Goal: Check status: Check status

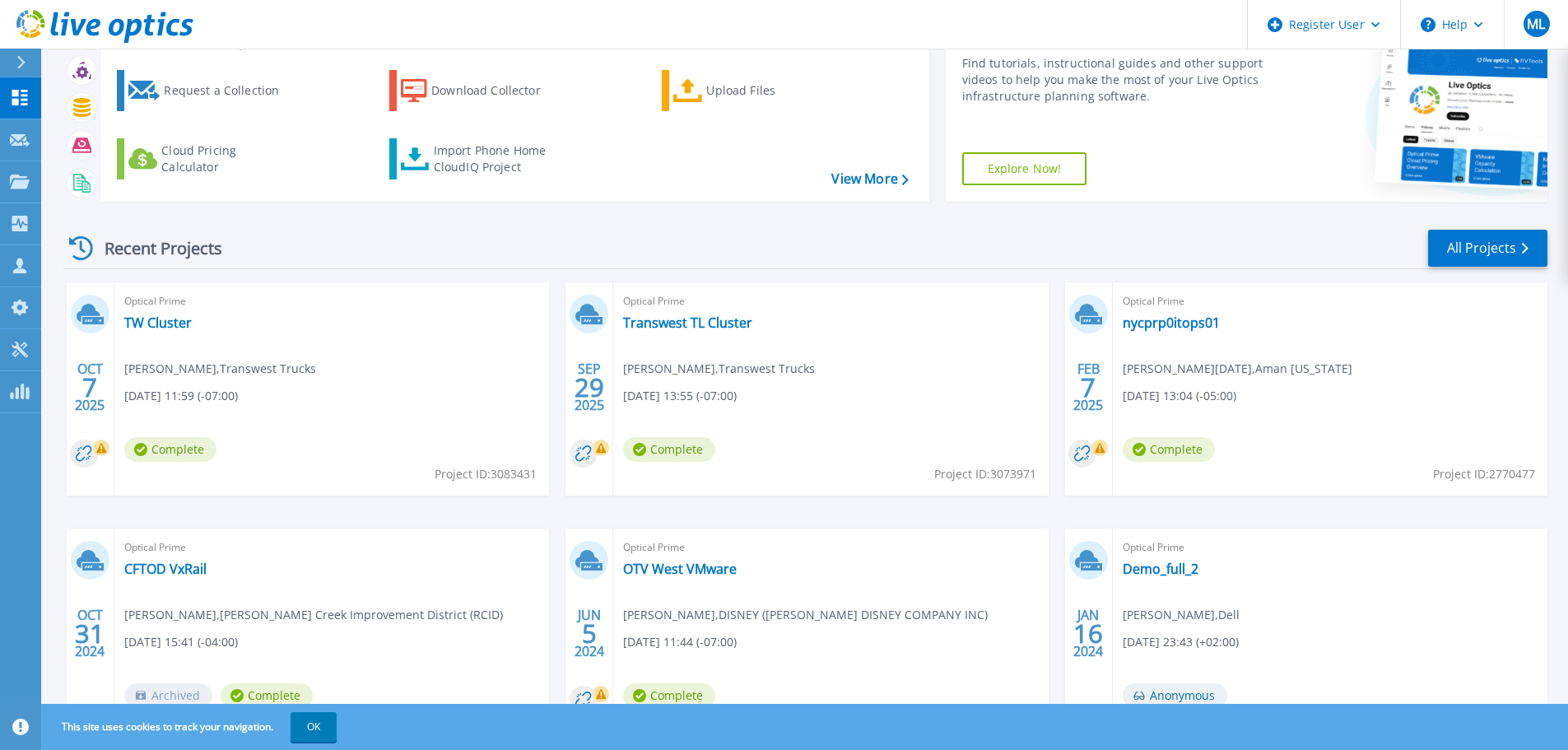
scroll to position [162, 0]
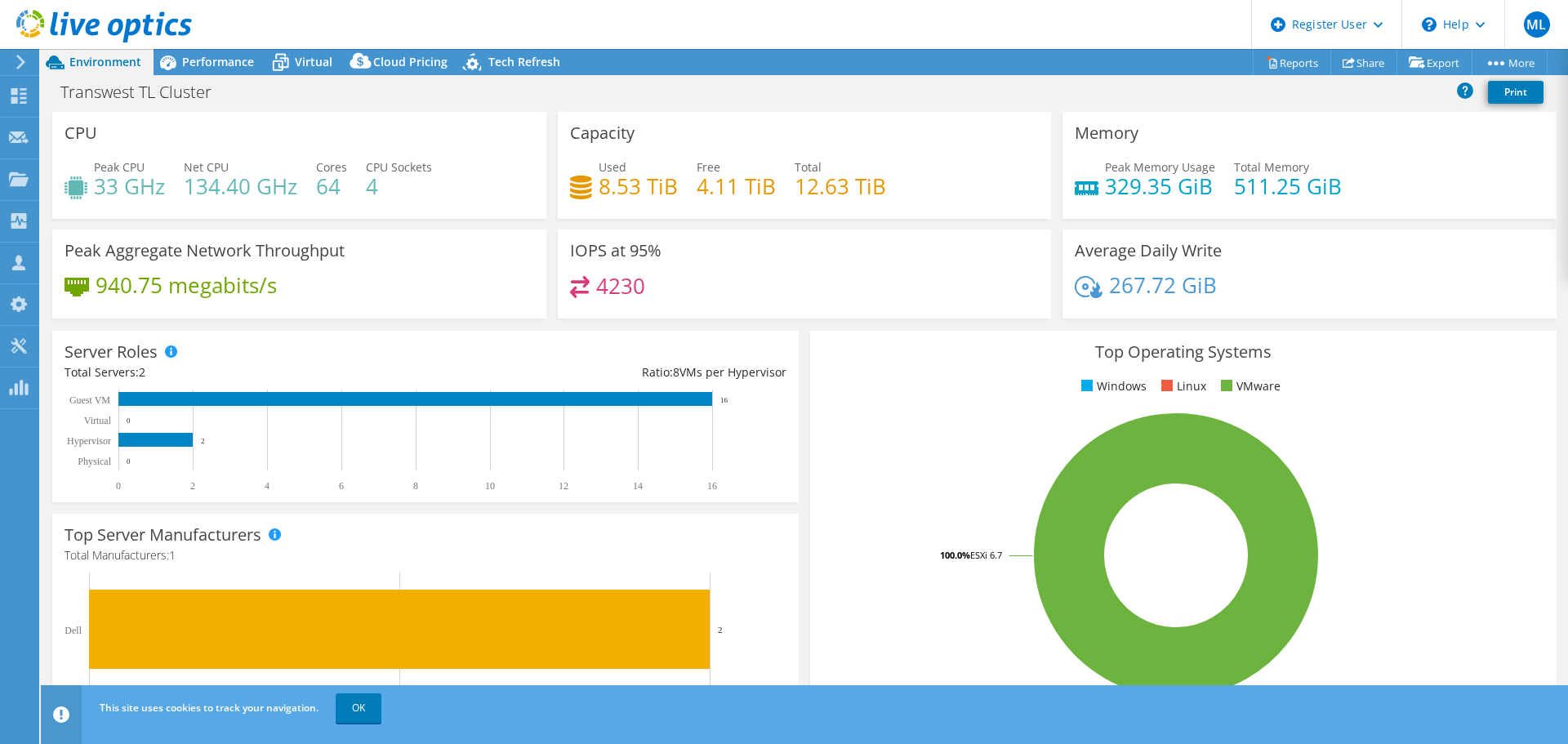
select select "USD"
click at [227, 65] on span "Performance" at bounding box center [218, 62] width 72 height 16
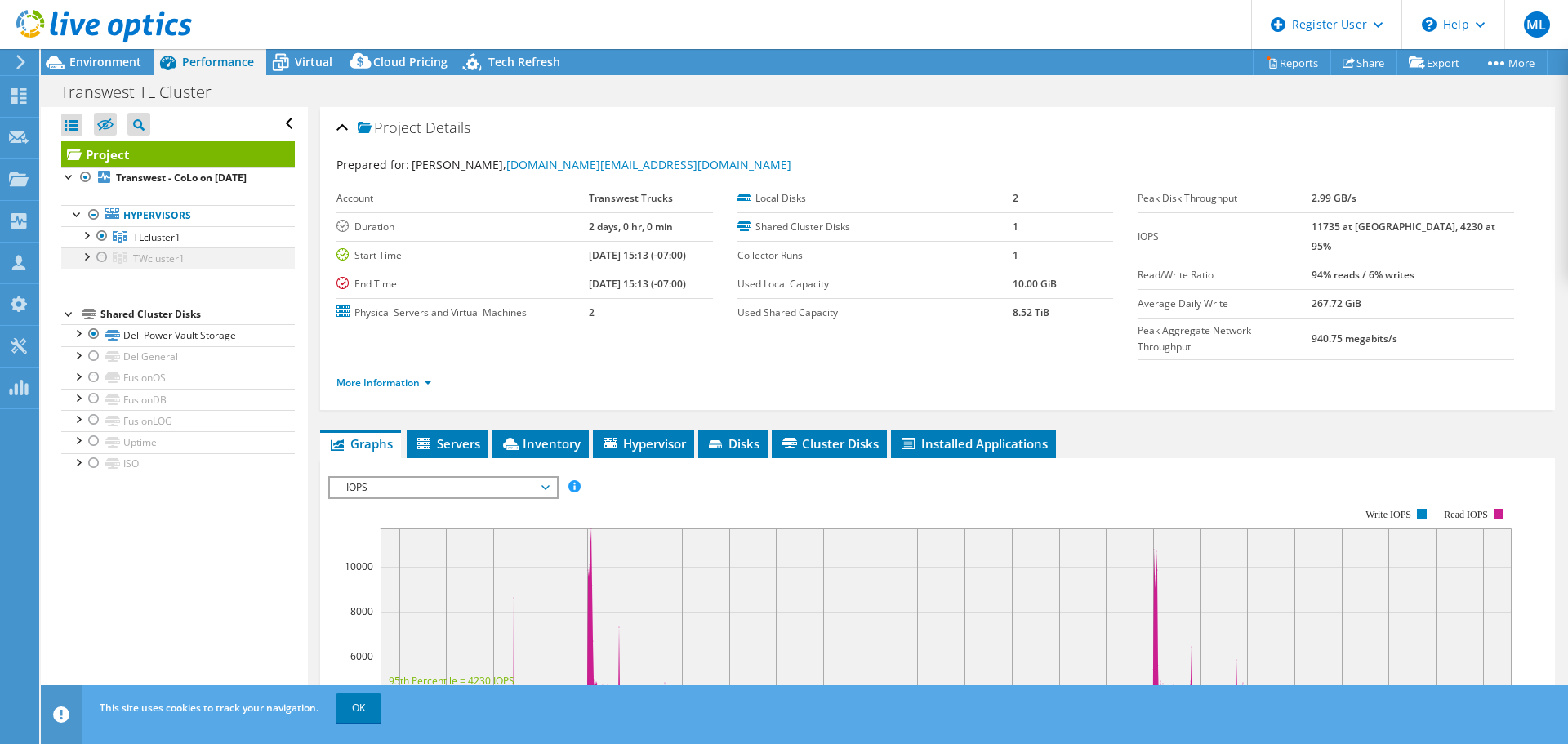
click at [100, 267] on div at bounding box center [102, 257] width 17 height 19
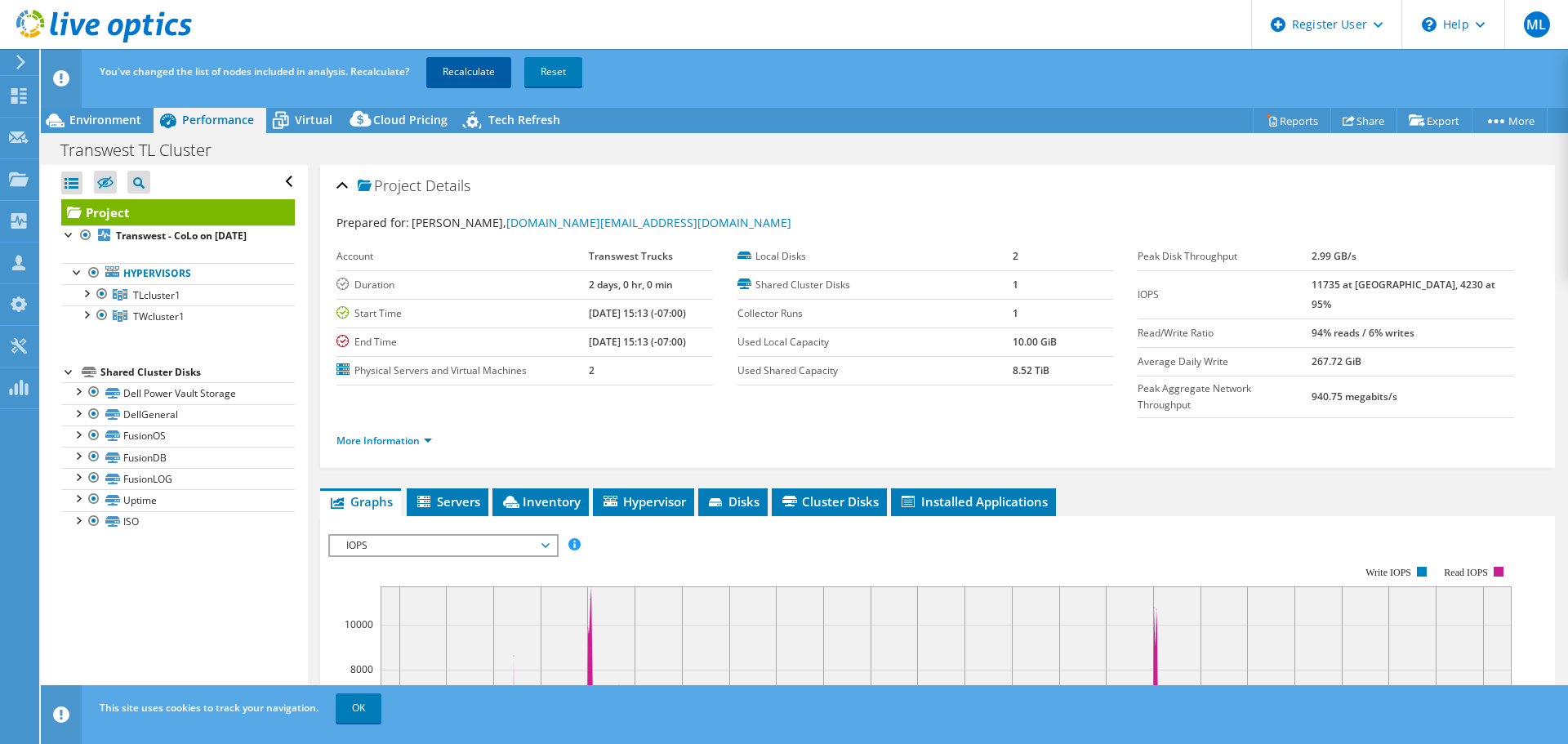
click at [489, 64] on link "Recalculate" at bounding box center [469, 72] width 85 height 29
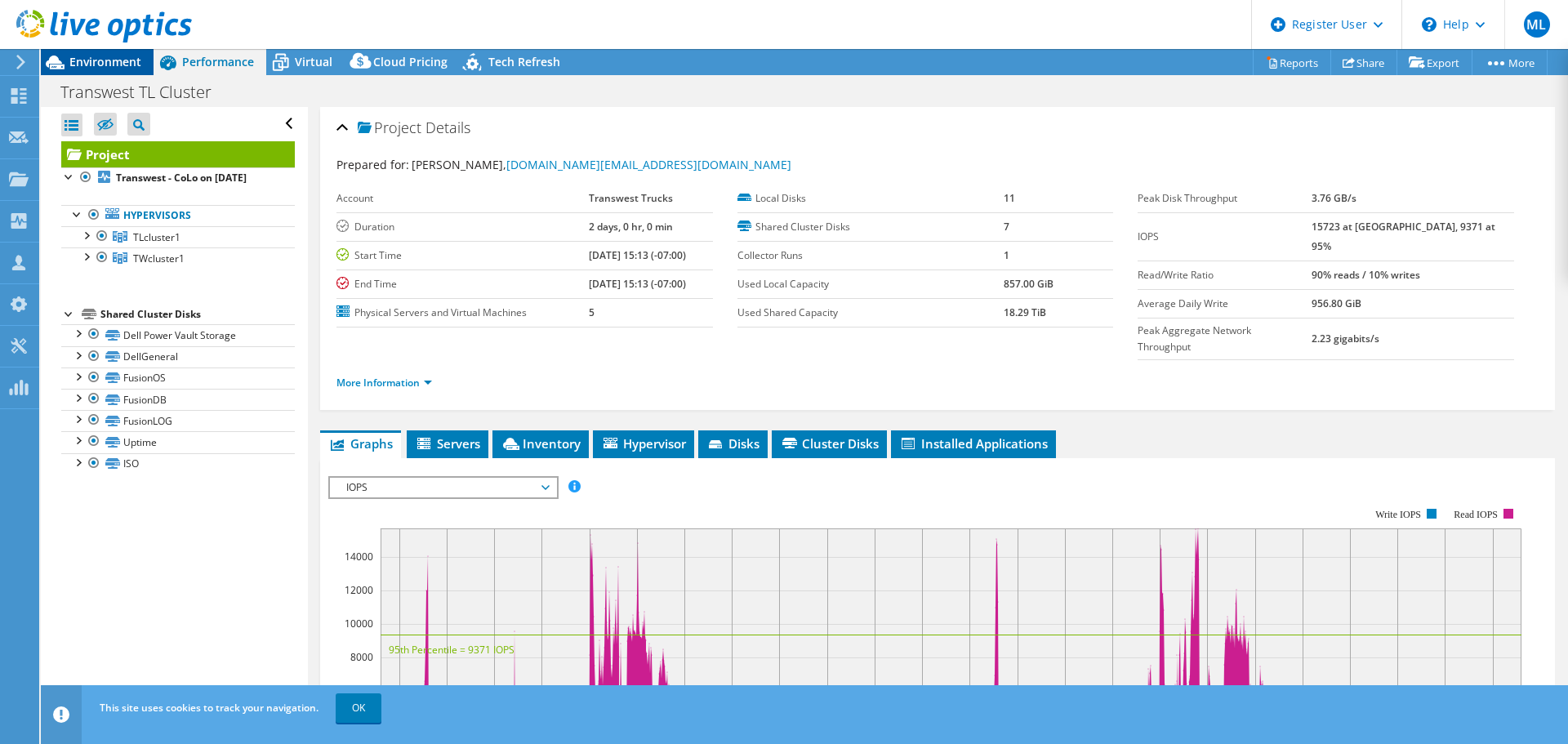
click at [119, 56] on span "Environment" at bounding box center [105, 62] width 72 height 16
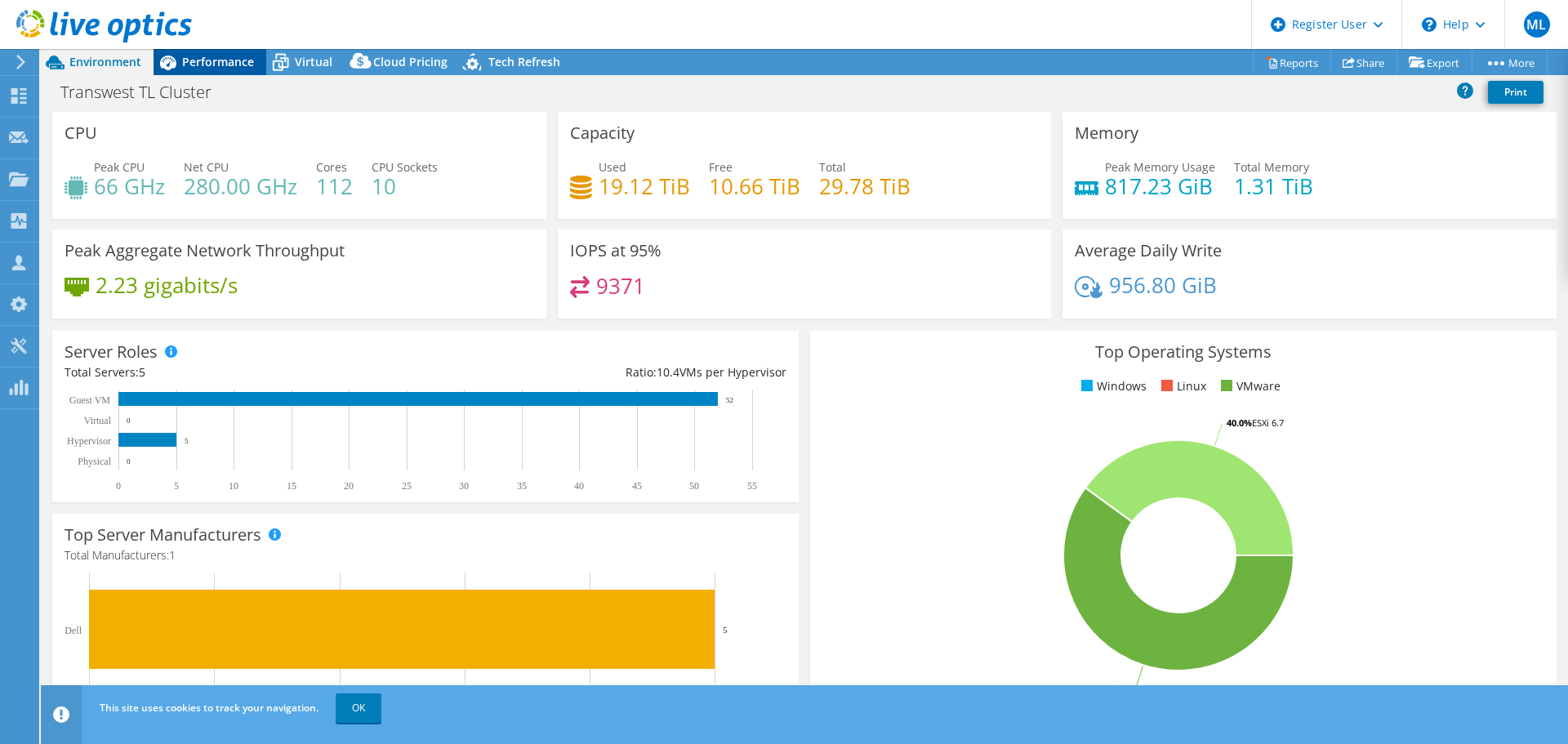
click at [210, 69] on div "Performance" at bounding box center [210, 62] width 112 height 26
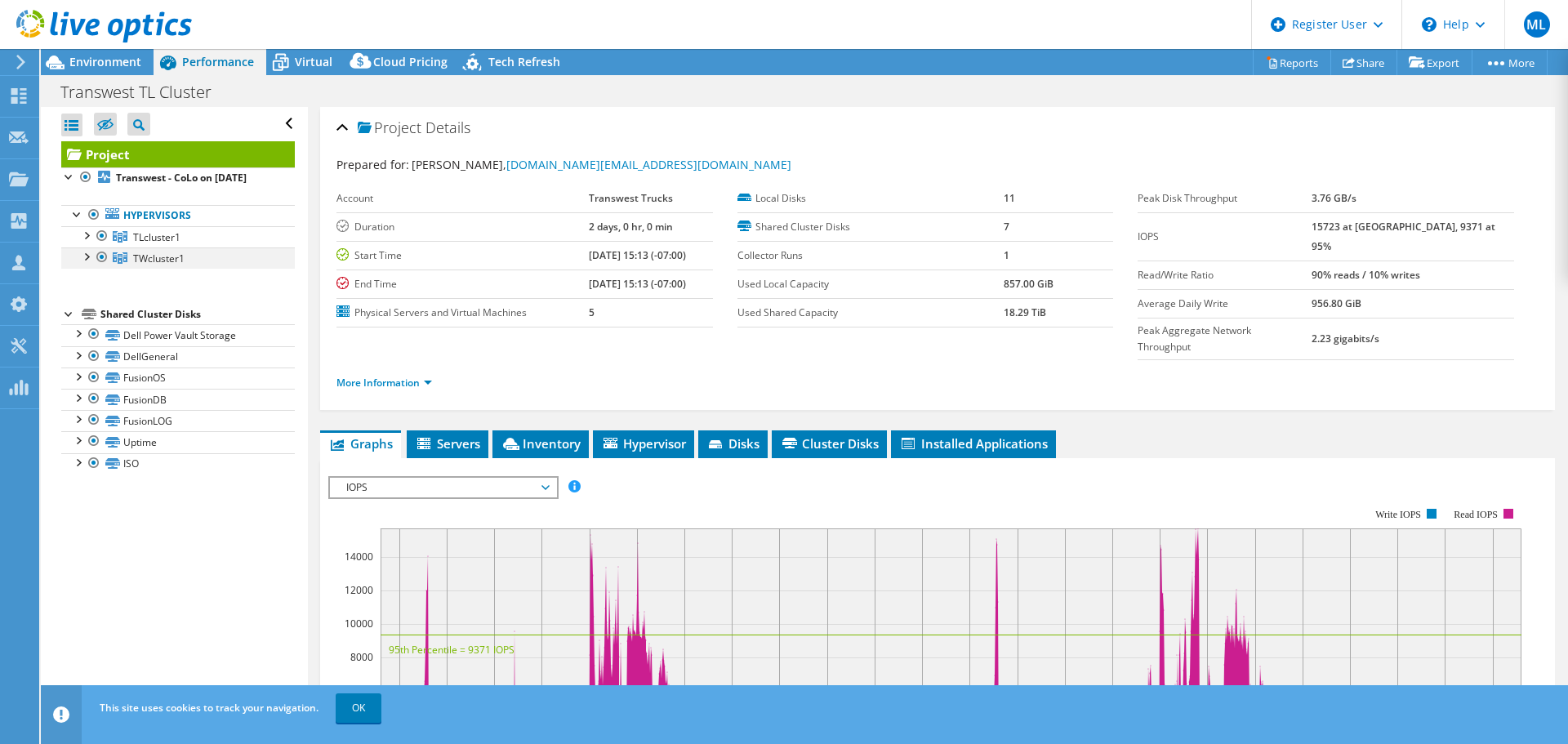
click at [99, 267] on div at bounding box center [102, 257] width 17 height 19
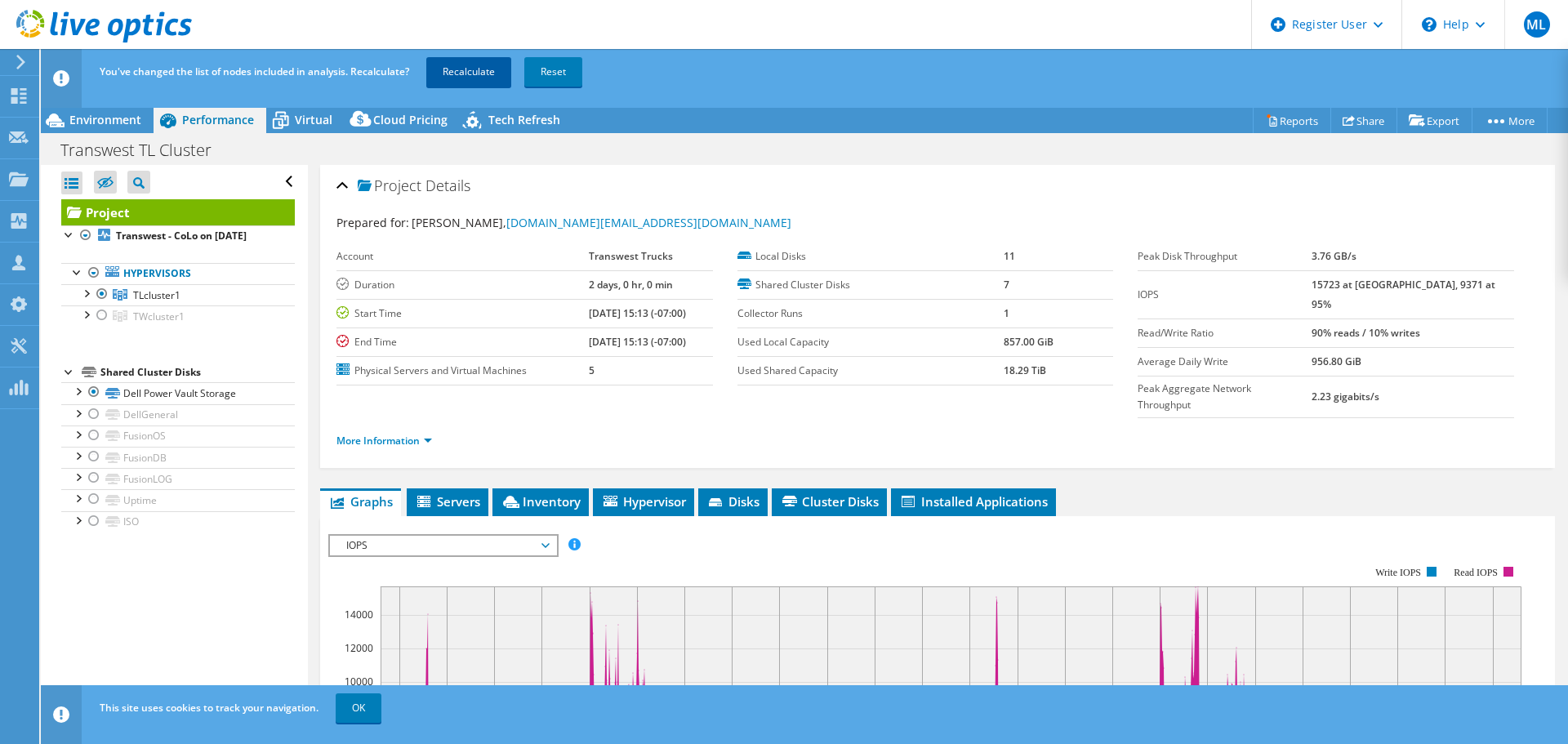
click at [475, 70] on link "Recalculate" at bounding box center [469, 72] width 85 height 29
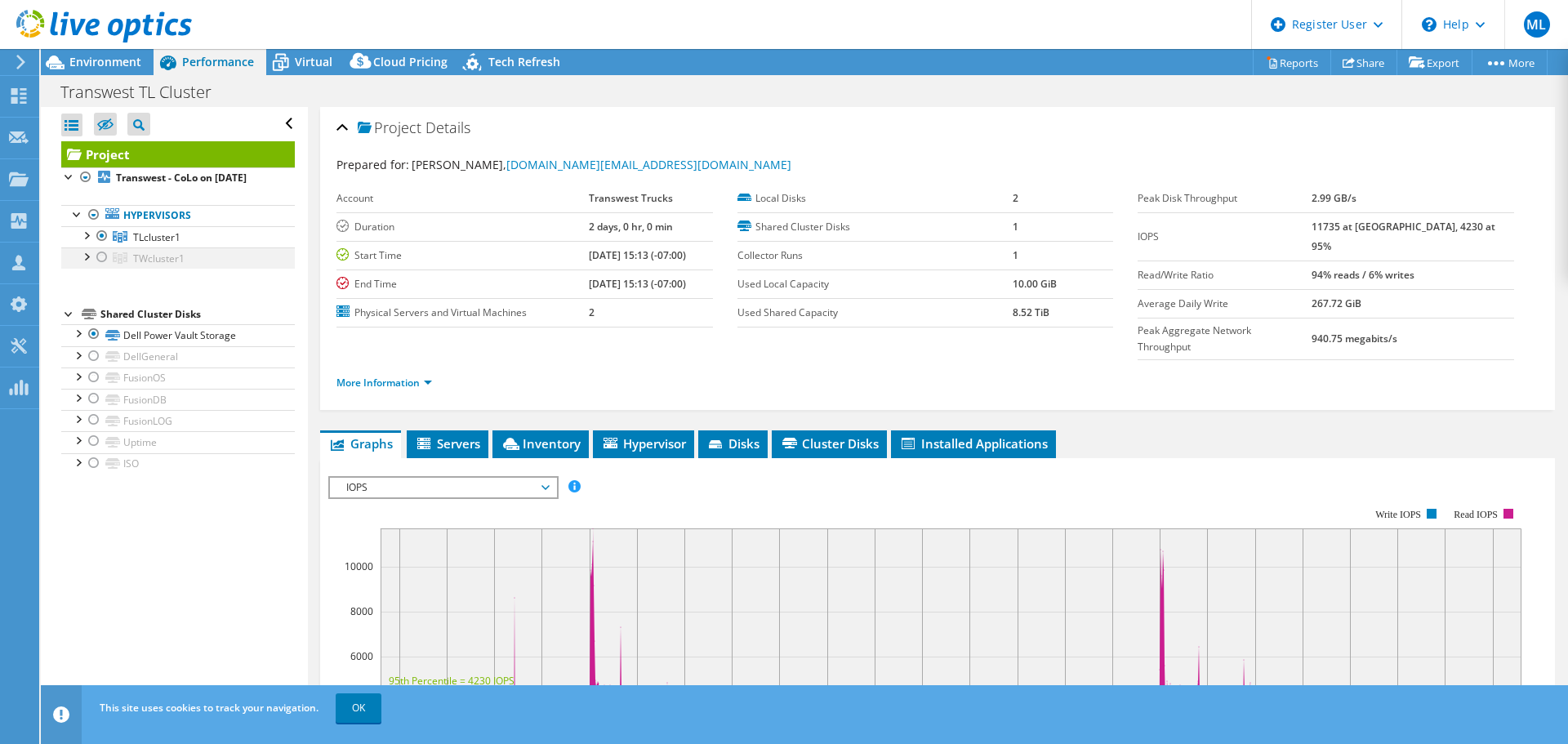
click at [99, 267] on div at bounding box center [102, 257] width 17 height 19
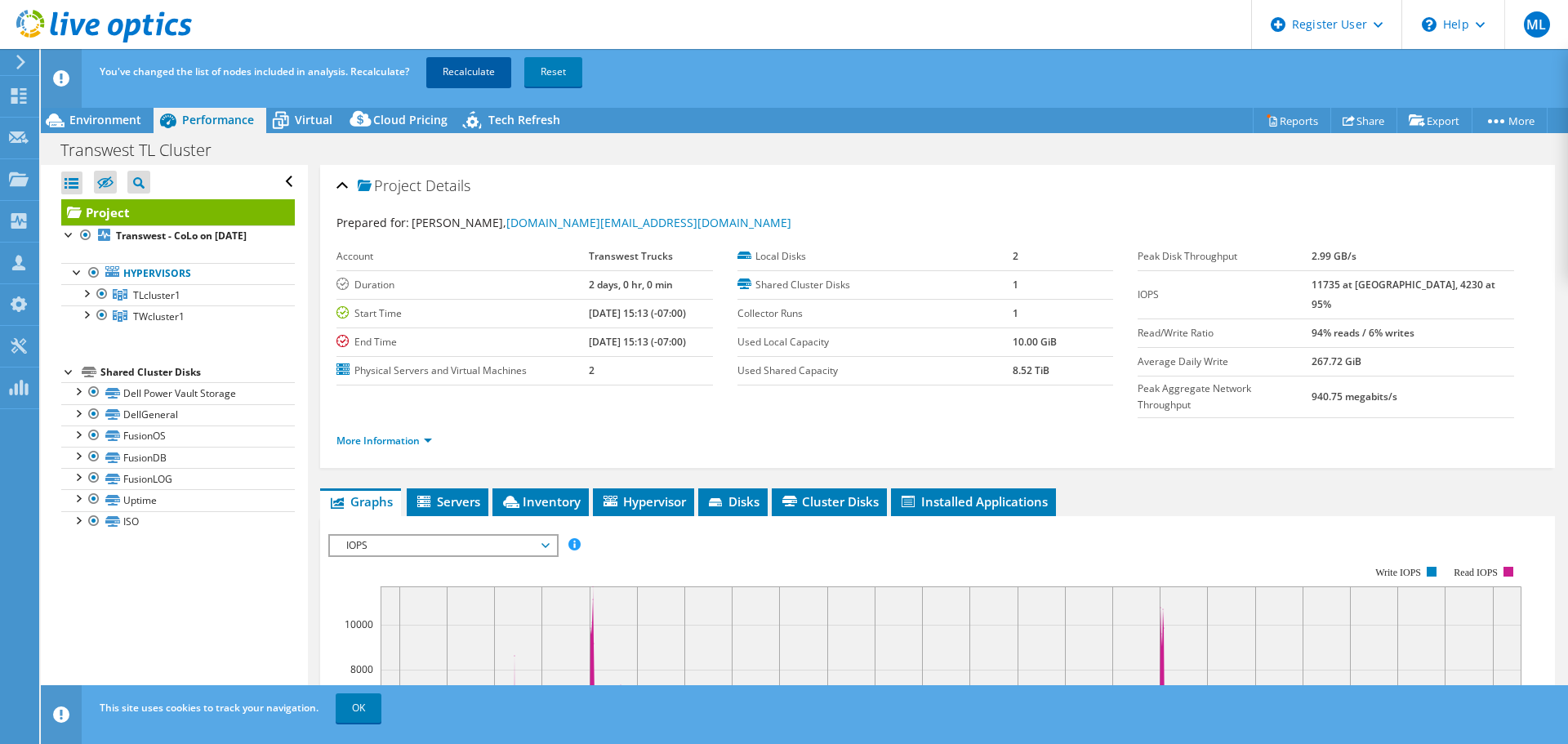
click at [457, 67] on link "Recalculate" at bounding box center [469, 72] width 85 height 29
